Goal: Task Accomplishment & Management: Manage account settings

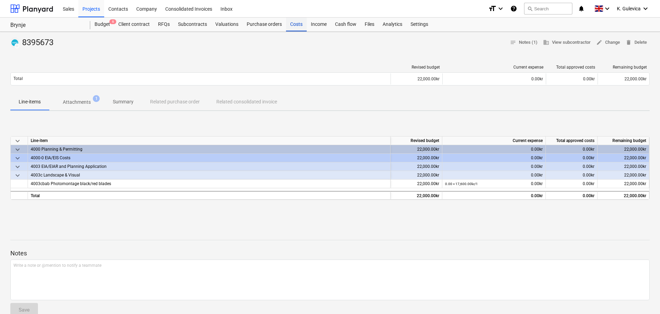
drag, startPoint x: 292, startPoint y: 25, endPoint x: 295, endPoint y: 30, distance: 5.6
click at [292, 25] on div "Costs" at bounding box center [296, 25] width 21 height 14
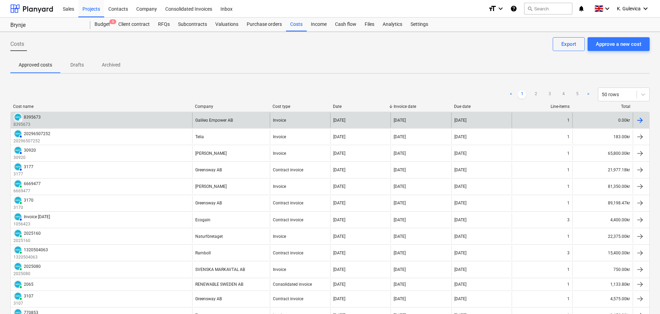
click at [217, 117] on div "Galileo Empower AB" at bounding box center [231, 120] width 78 height 15
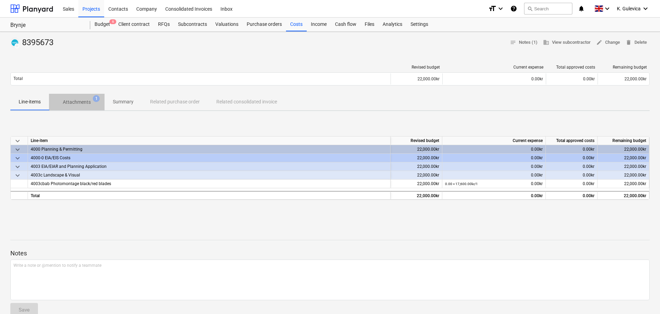
click at [72, 102] on p "Attachments" at bounding box center [77, 102] width 28 height 7
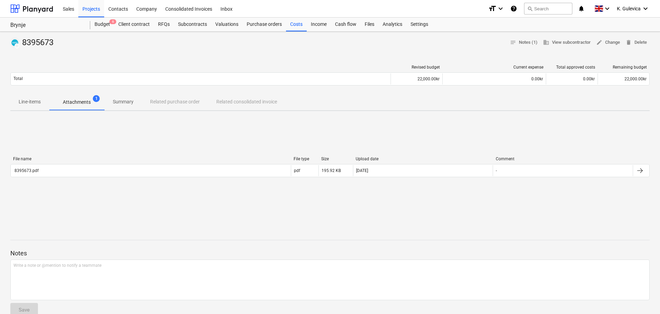
click at [130, 98] on span "Summary" at bounding box center [123, 101] width 37 height 11
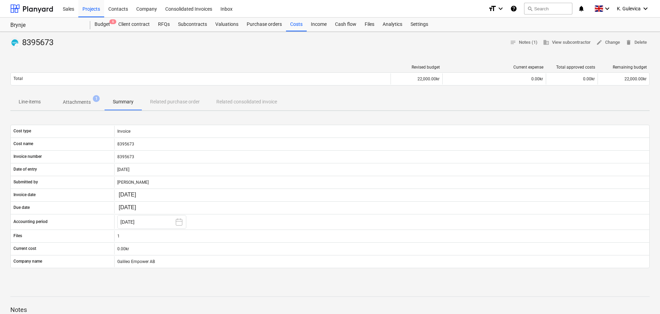
click at [73, 106] on span "Attachments 1" at bounding box center [77, 102] width 56 height 12
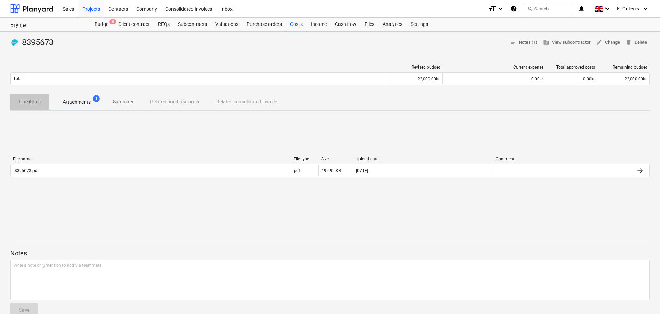
click at [33, 99] on p "Line-items" at bounding box center [30, 101] width 22 height 7
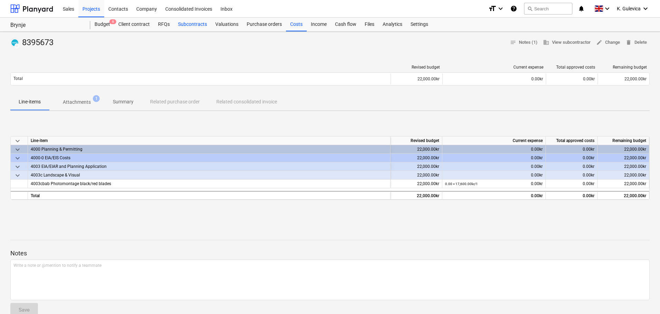
click at [197, 24] on div "Subcontracts" at bounding box center [192, 25] width 37 height 14
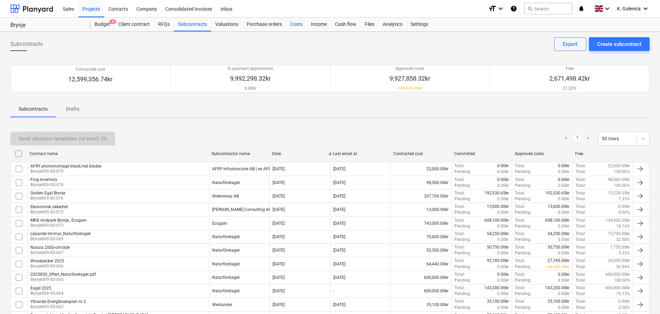
click at [294, 22] on div "Costs" at bounding box center [296, 25] width 21 height 14
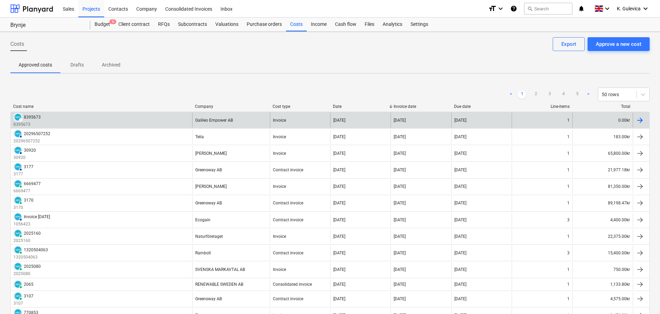
click at [263, 122] on div "Galileo Empower AB" at bounding box center [231, 120] width 78 height 15
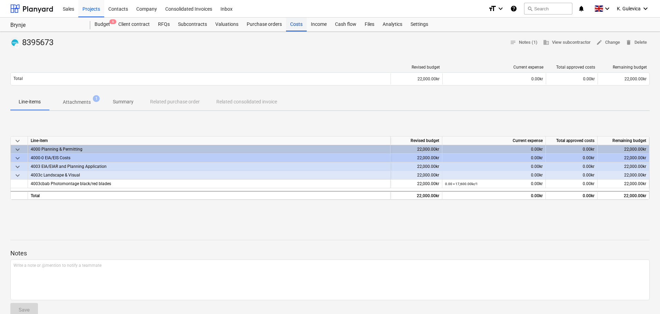
click at [303, 23] on div "Costs" at bounding box center [296, 25] width 21 height 14
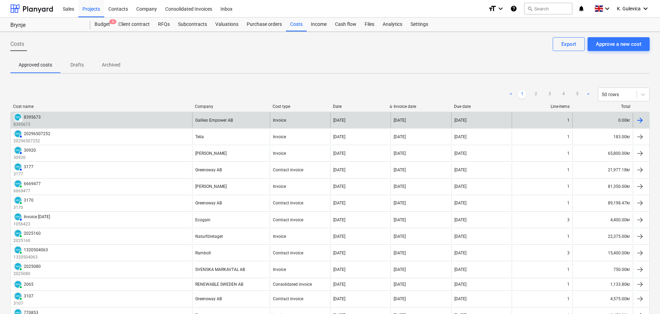
click at [195, 124] on div "Galileo Empower AB" at bounding box center [231, 120] width 78 height 15
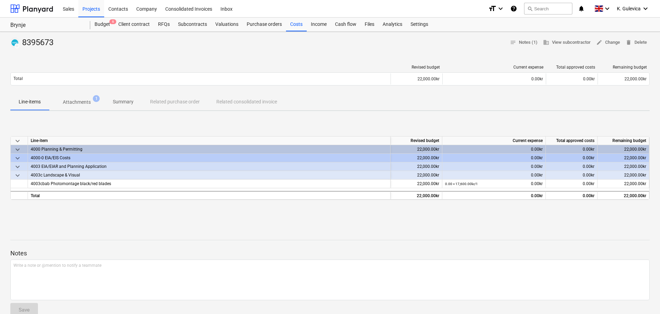
click at [70, 100] on p "Attachments" at bounding box center [77, 102] width 28 height 7
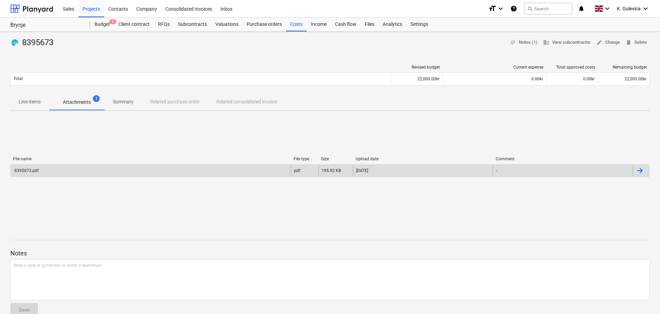
click at [88, 173] on div "8395673.pdf" at bounding box center [151, 170] width 280 height 11
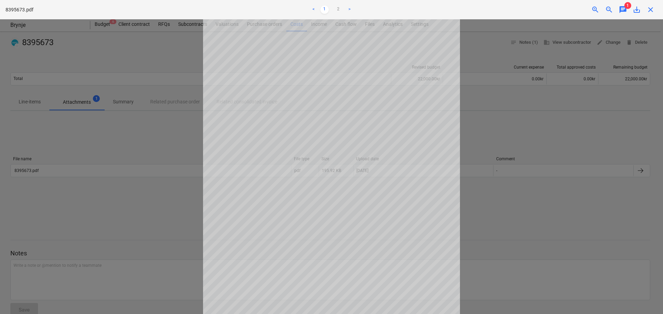
click at [650, 9] on span "close" at bounding box center [650, 10] width 8 height 8
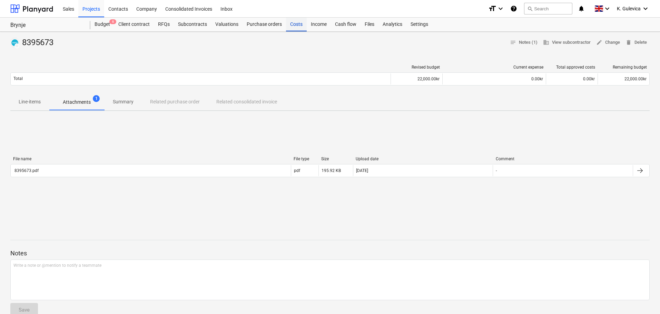
click at [293, 25] on div "Costs" at bounding box center [296, 25] width 21 height 14
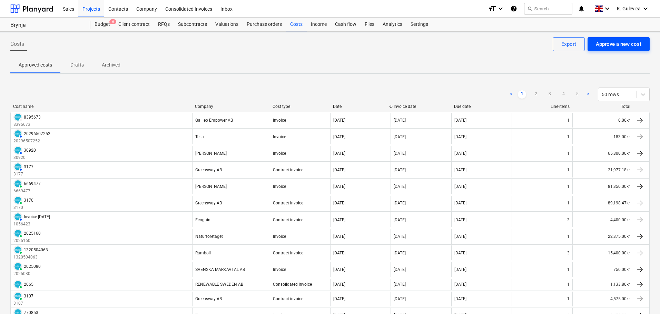
click at [622, 42] on div "Approve a new cost" at bounding box center [619, 44] width 46 height 9
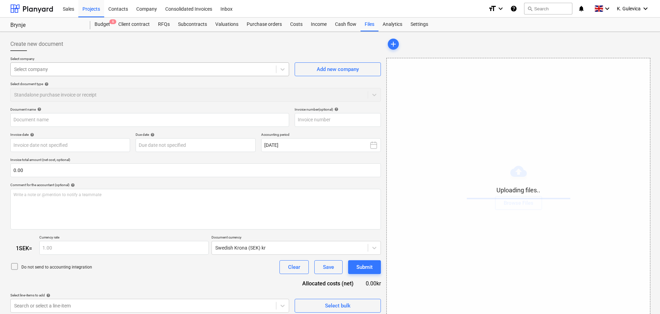
click at [181, 69] on div at bounding box center [143, 69] width 259 height 7
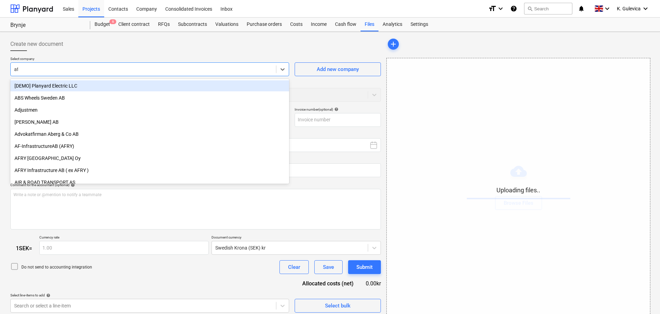
type input "afr"
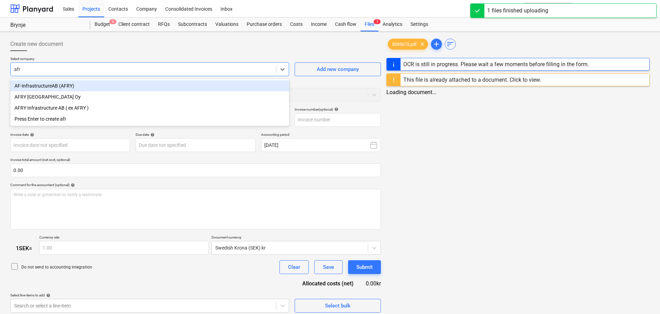
type input "8395673.pdf"
type input "afry"
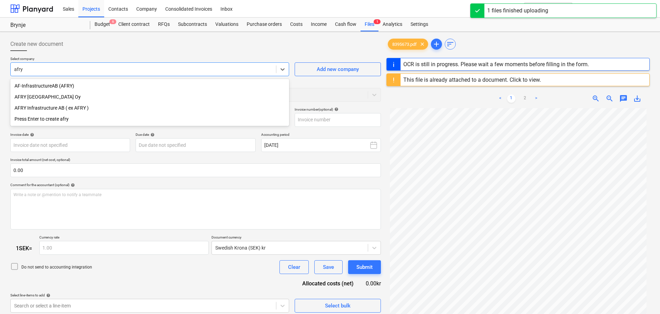
click at [55, 107] on div "AFRY Infrastructure AB ( ex AFRY )" at bounding box center [149, 108] width 279 height 11
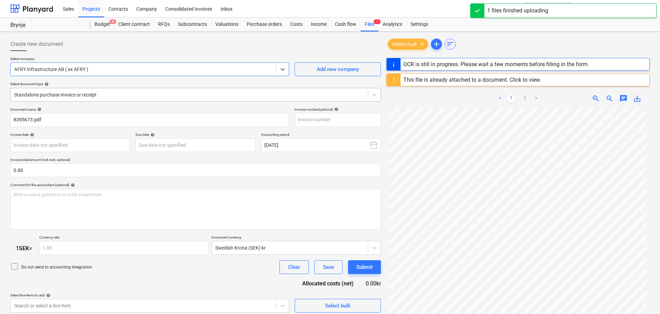
click at [143, 94] on div at bounding box center [189, 94] width 350 height 7
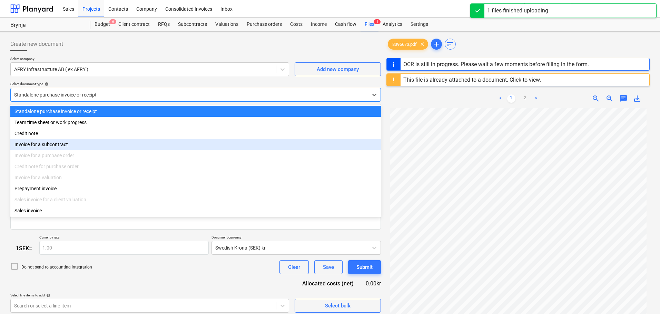
click at [55, 143] on div "Invoice for a subcontract" at bounding box center [195, 144] width 371 height 11
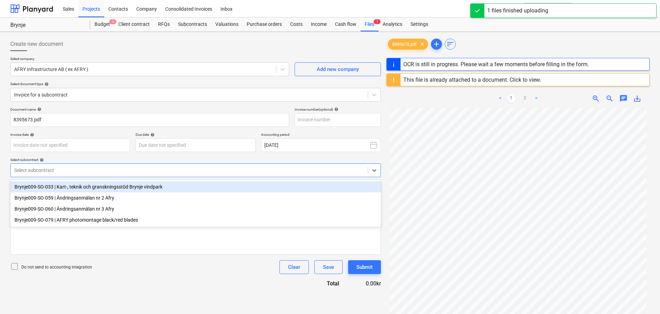
click at [81, 172] on div at bounding box center [189, 170] width 350 height 7
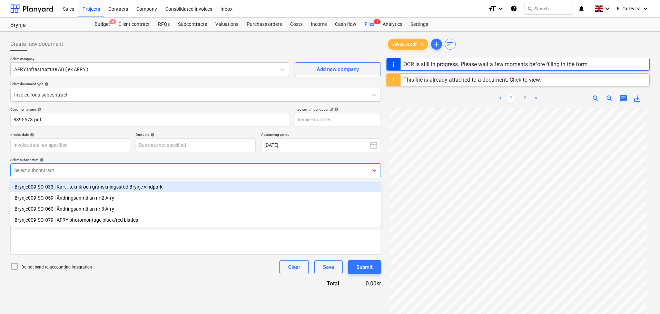
type input "8395673"
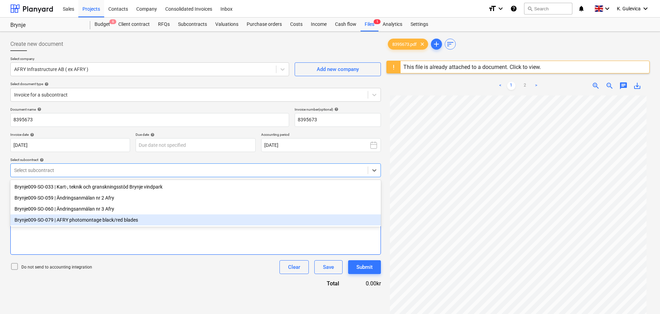
click at [96, 221] on div "Brynje009-SO-079 | AFRY photomontage black/red blades" at bounding box center [195, 220] width 371 height 11
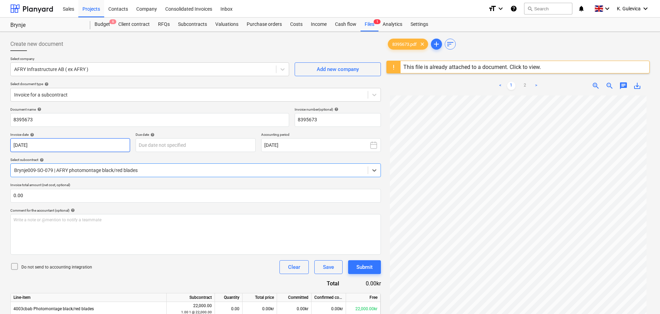
click at [61, 145] on body "Sales Projects Contacts Company Consolidated Invoices Inbox format_size keyboar…" at bounding box center [330, 157] width 660 height 314
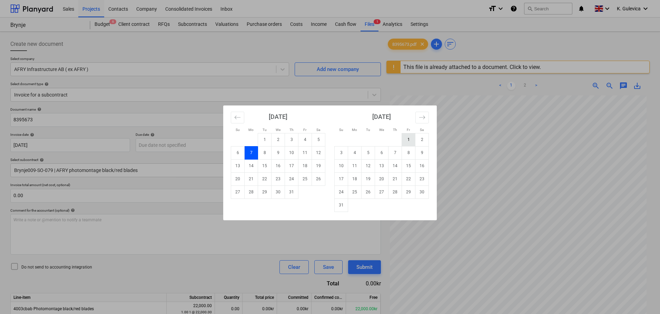
click at [411, 139] on td "1" at bounding box center [408, 139] width 13 height 13
type input "[DATE]"
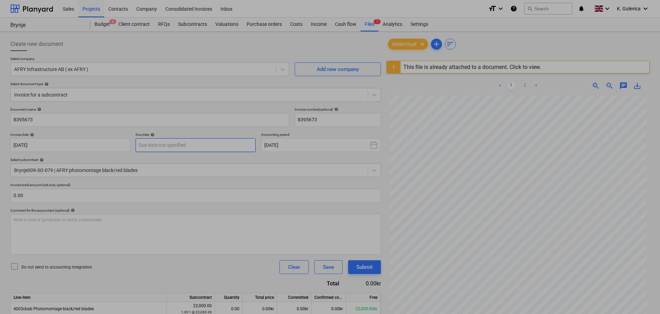
click at [175, 142] on body "Sales Projects Contacts Company Consolidated Invoices Inbox format_size keyboar…" at bounding box center [330, 157] width 660 height 314
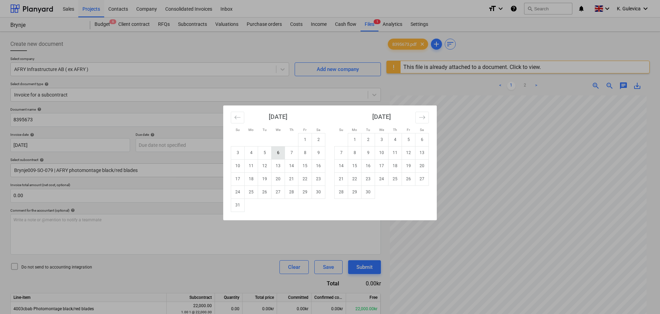
click at [279, 153] on td "6" at bounding box center [278, 152] width 13 height 13
type input "[DATE]"
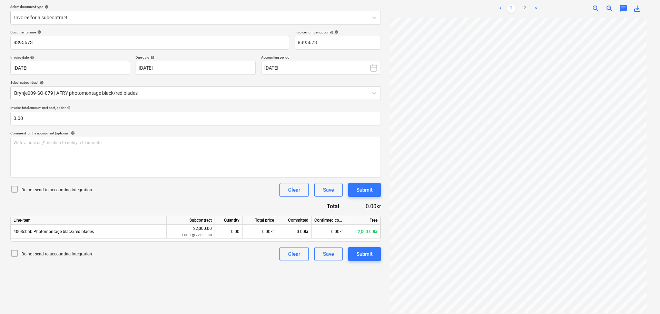
scroll to position [82, 0]
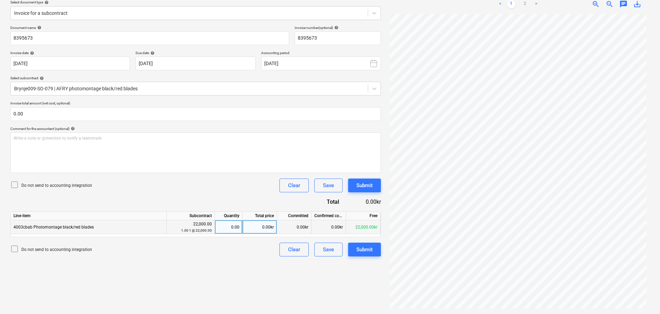
click at [261, 226] on div "0.00kr" at bounding box center [260, 228] width 35 height 14
type input "17600"
click at [364, 250] on div "Submit" at bounding box center [365, 249] width 16 height 9
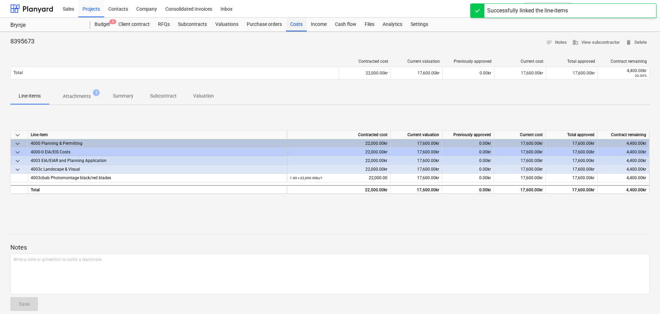
click at [293, 27] on div "Costs" at bounding box center [296, 25] width 21 height 14
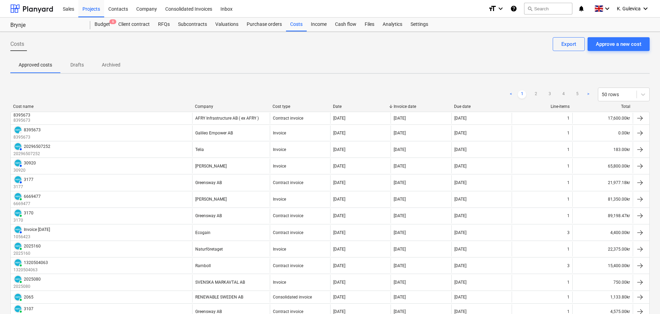
click at [113, 65] on p "Archived" at bounding box center [111, 64] width 19 height 7
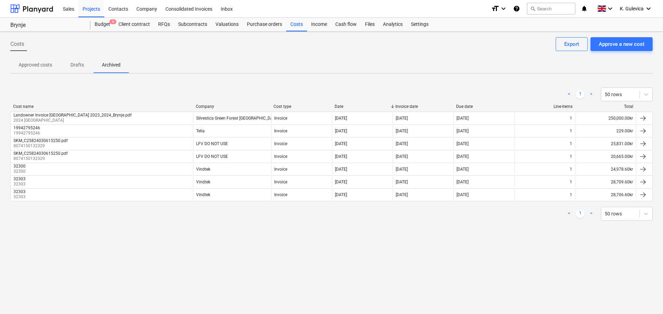
click at [26, 63] on p "Approved costs" at bounding box center [35, 64] width 33 height 7
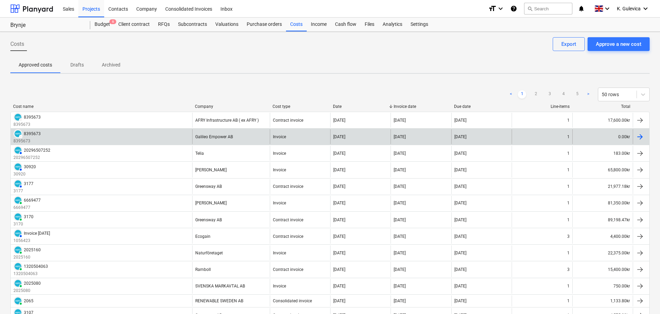
click at [195, 140] on div "Galileo Empower AB" at bounding box center [231, 136] width 78 height 15
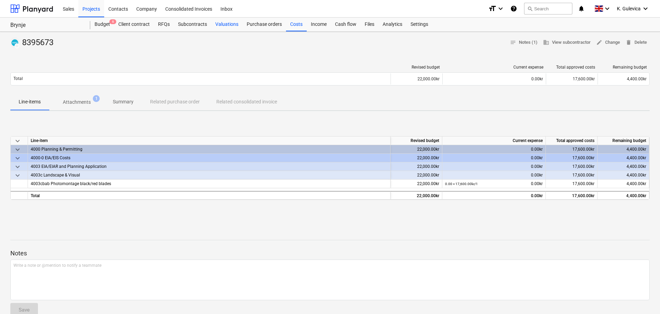
click at [225, 24] on div "Valuations" at bounding box center [226, 25] width 31 height 14
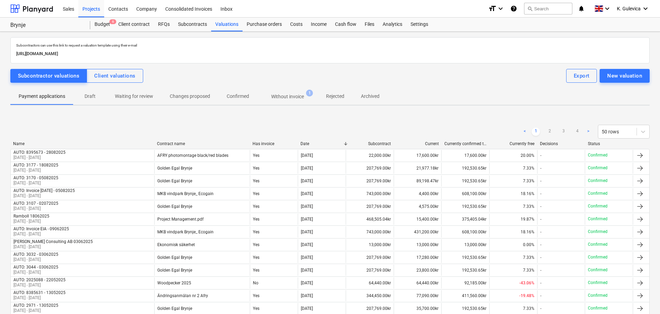
click at [283, 96] on p "Without invoice" at bounding box center [287, 96] width 33 height 7
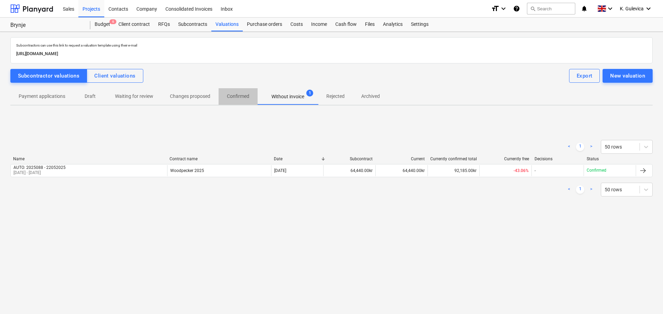
click at [239, 95] on p "Confirmed" at bounding box center [238, 96] width 22 height 7
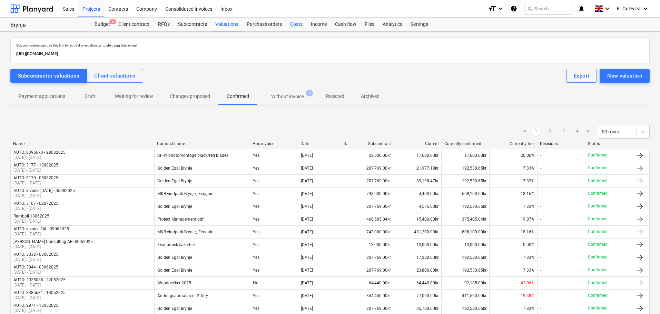
drag, startPoint x: 297, startPoint y: 23, endPoint x: 297, endPoint y: 27, distance: 4.1
click at [297, 23] on div "Costs" at bounding box center [296, 25] width 21 height 14
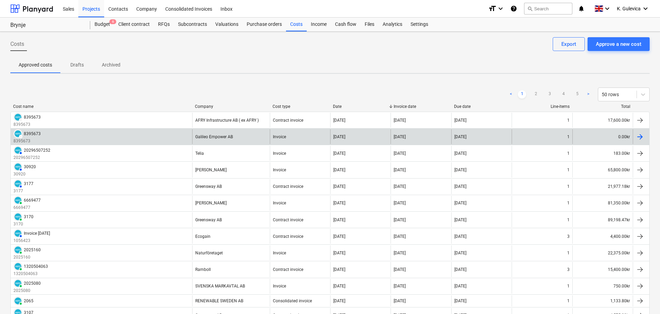
click at [252, 138] on div "Galileo Empower AB" at bounding box center [231, 136] width 78 height 15
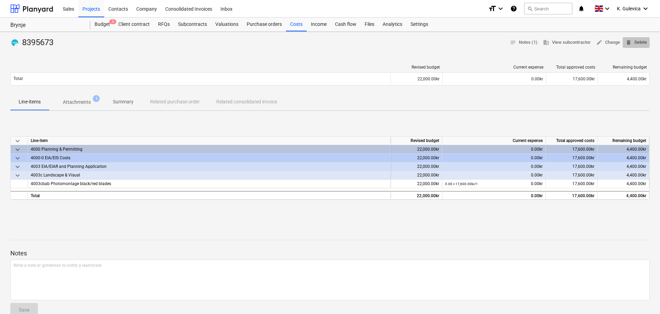
click at [639, 43] on span "delete Delete" at bounding box center [636, 43] width 21 height 8
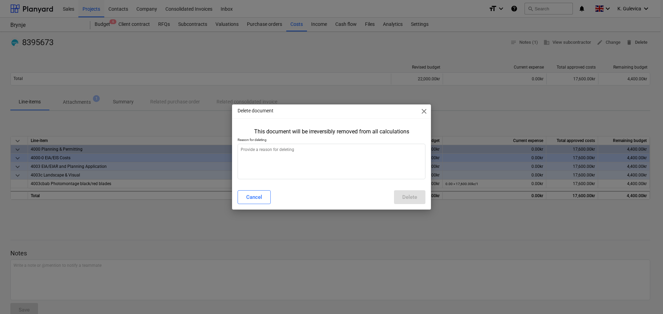
type textarea "x"
click at [274, 160] on textarea at bounding box center [331, 162] width 188 height 36
type textarea "W"
type textarea "x"
type textarea "Wr"
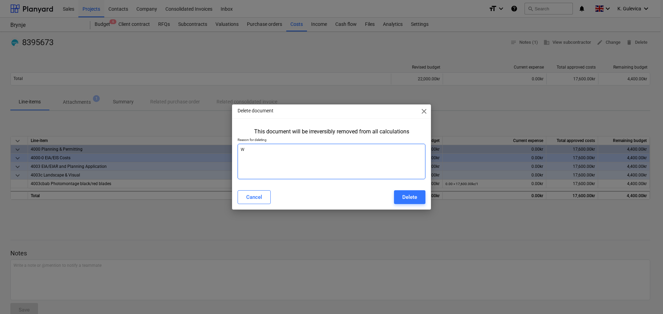
type textarea "x"
type textarea "Wro"
type textarea "x"
type textarea "Wron"
type textarea "x"
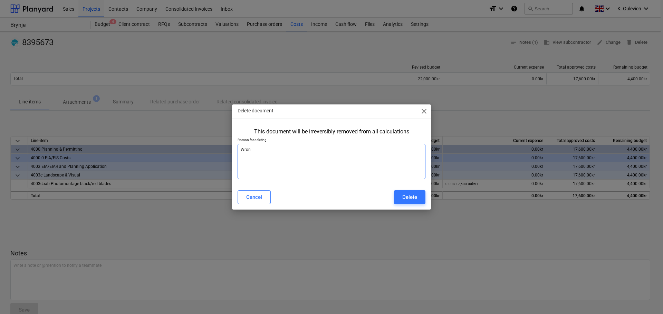
type textarea "Wrong"
type textarea "x"
type textarea "Wrong"
click at [409, 200] on div "Delete" at bounding box center [409, 197] width 15 height 9
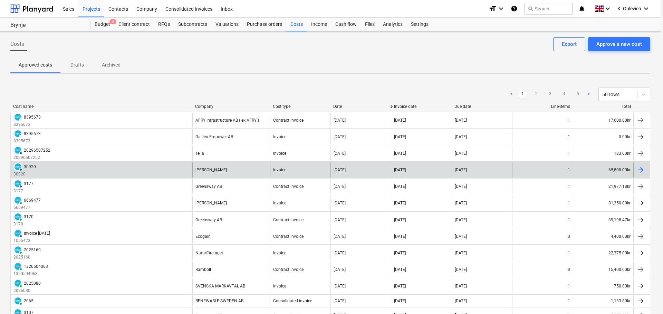
type textarea "x"
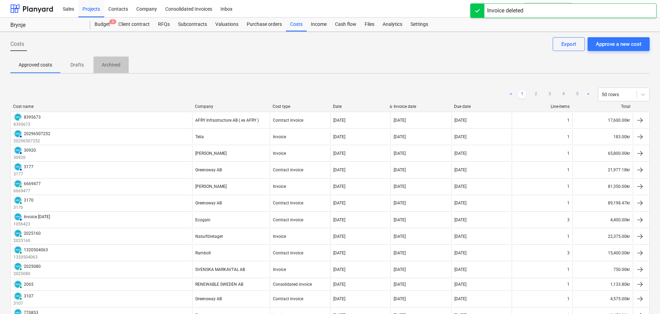
click at [106, 68] on p "Archived" at bounding box center [111, 64] width 19 height 7
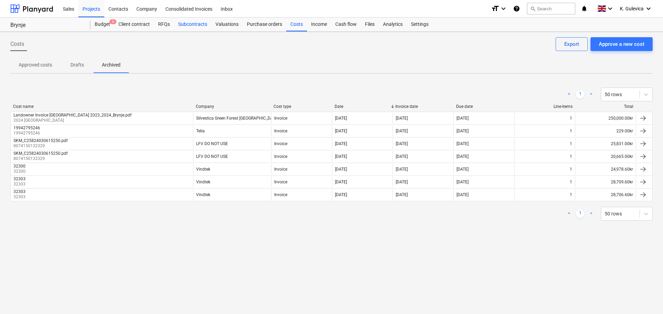
click at [205, 20] on div "Subcontracts" at bounding box center [192, 25] width 37 height 14
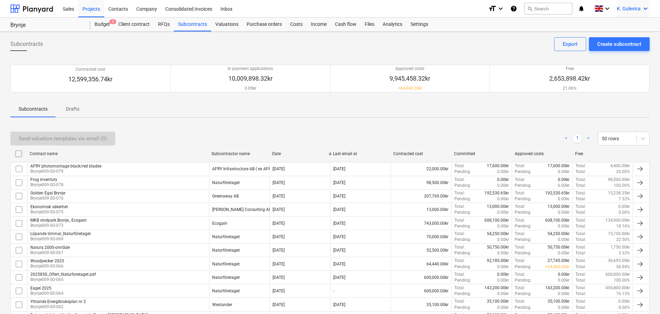
click at [641, 10] on div "K. Gulevica keyboard_arrow_down" at bounding box center [633, 8] width 33 height 17
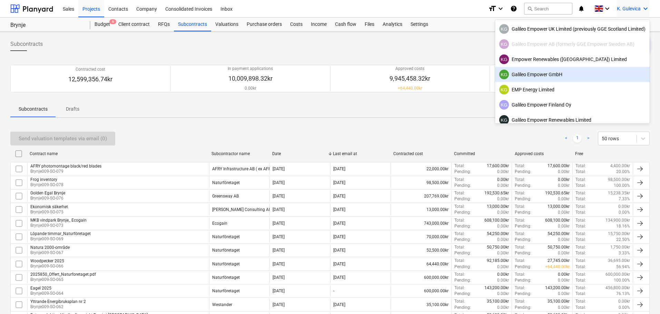
click at [531, 75] on div "KG Galileo Empower GmbH" at bounding box center [572, 75] width 146 height 10
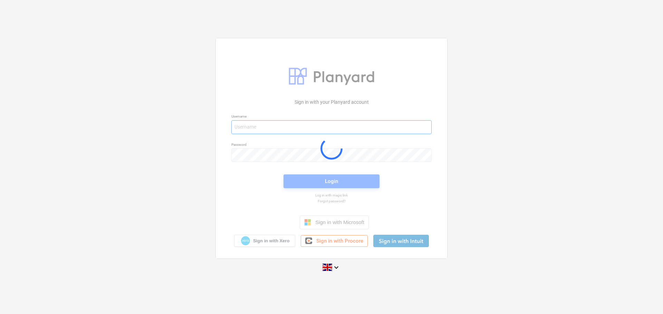
type input "[EMAIL_ADDRESS][DOMAIN_NAME]"
